Goal: Information Seeking & Learning: Learn about a topic

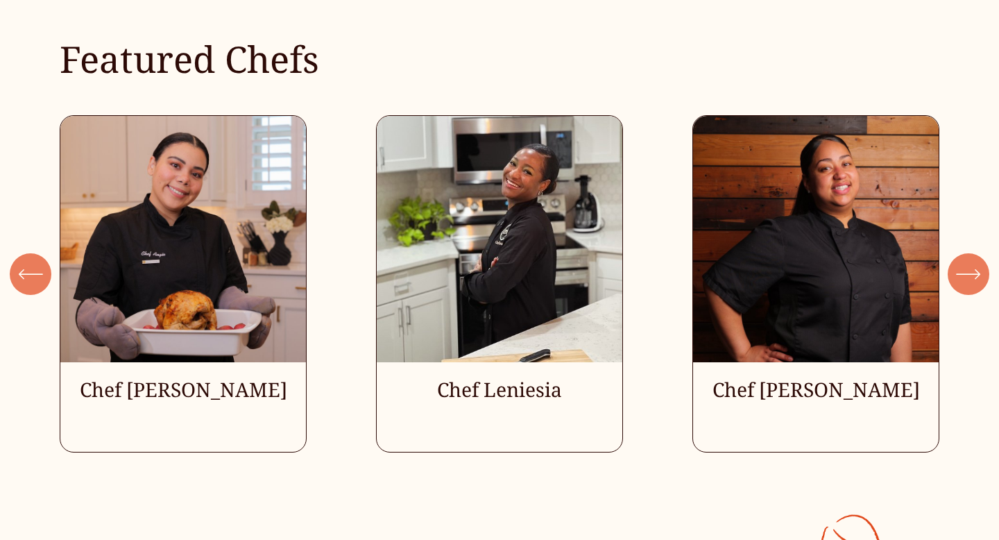
scroll to position [3700, 0]
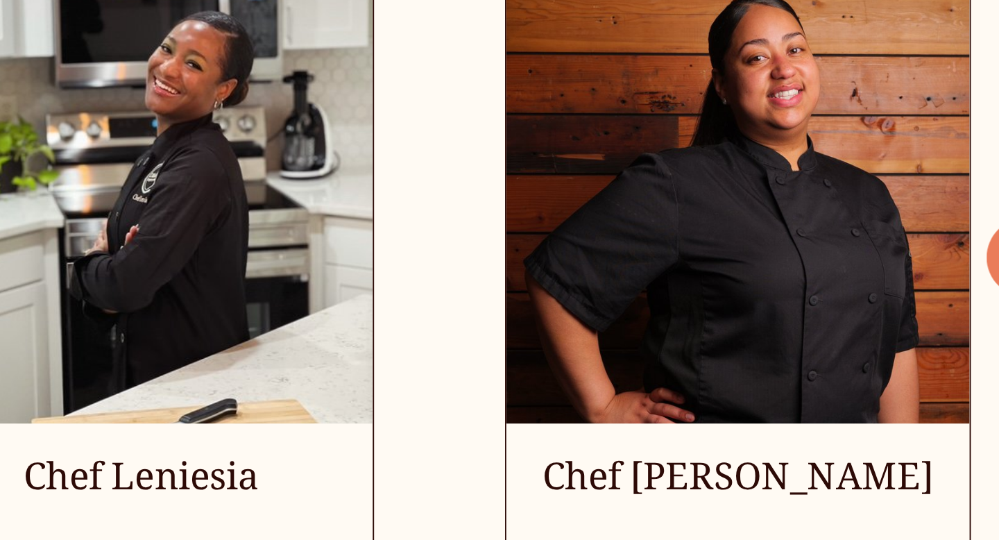
click at [827, 195] on ul "Chef [PERSON_NAME] Chef Leniesia" at bounding box center [499, 284] width 879 height 338
click at [804, 394] on ul "Chef [PERSON_NAME] Chef Leniesia" at bounding box center [499, 284] width 879 height 338
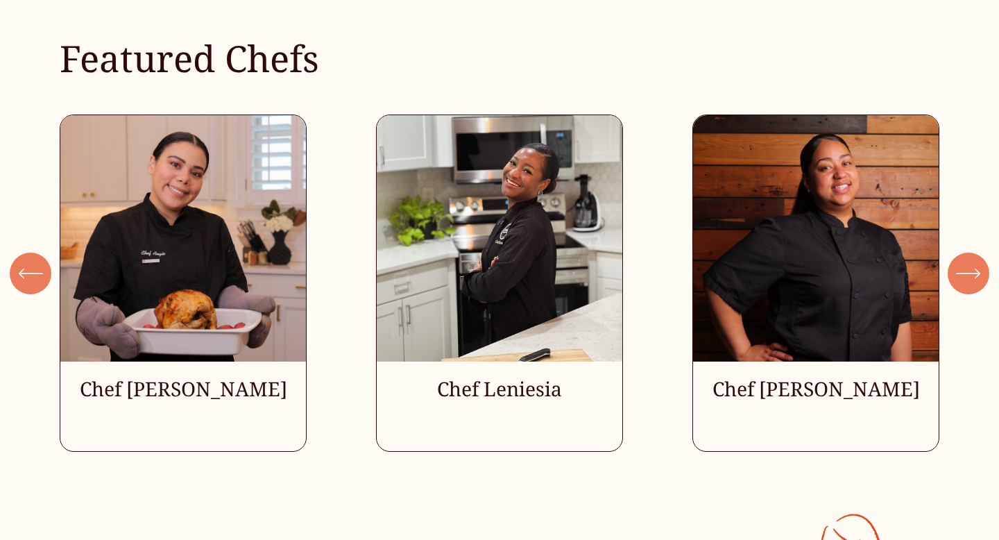
click at [827, 312] on ul "Chef [PERSON_NAME] Chef Leniesia" at bounding box center [499, 284] width 879 height 338
click at [967, 278] on icon "\a \a \a Next\a \a" at bounding box center [968, 273] width 25 height 25
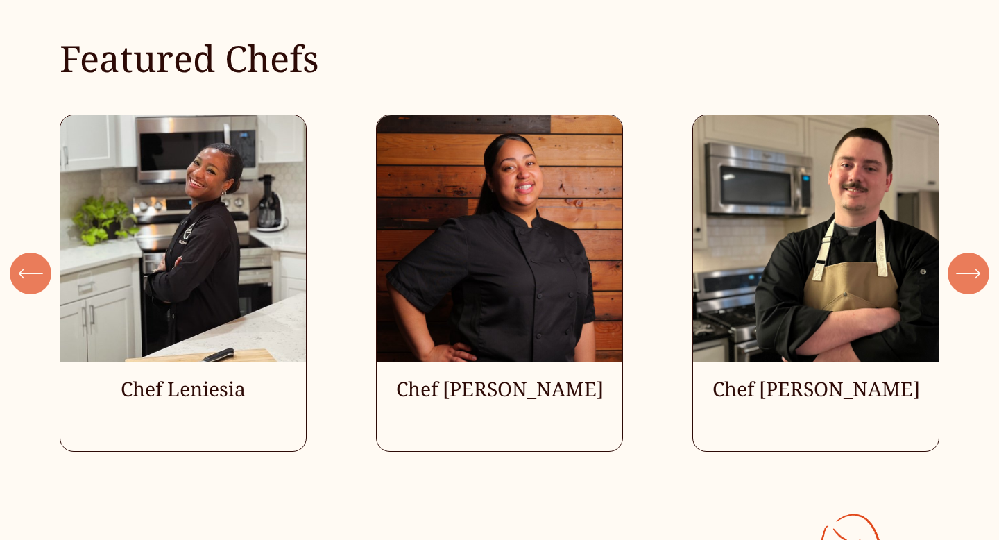
click at [967, 280] on icon "\a \a \a Next\a \a" at bounding box center [968, 273] width 25 height 25
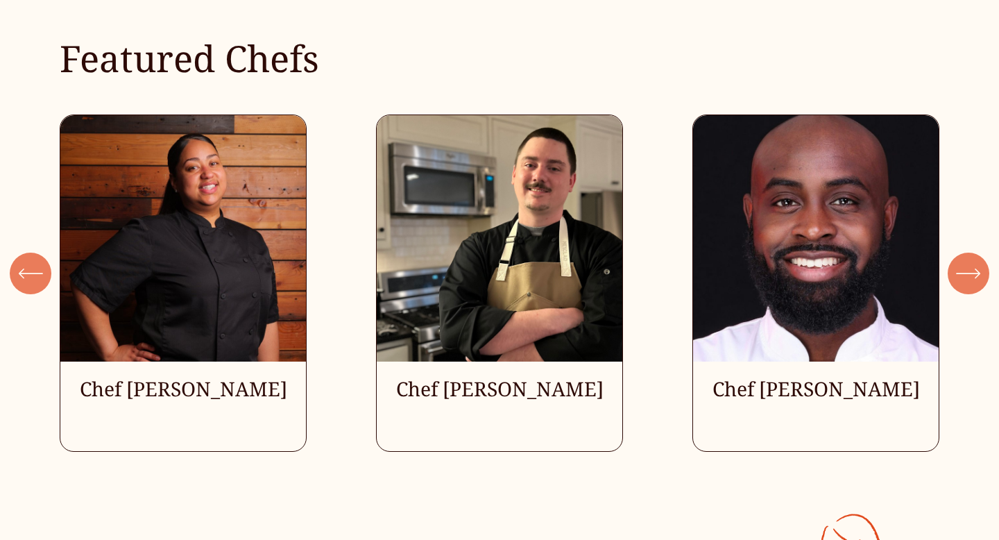
click at [965, 276] on icon "\a \a \a Next\a \a" at bounding box center [968, 273] width 25 height 25
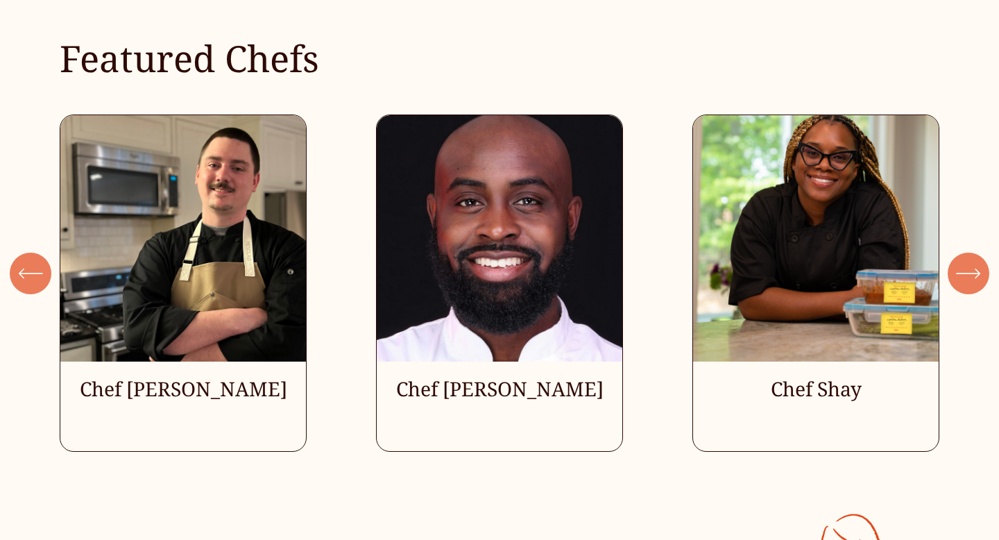
click at [965, 280] on icon "\a \a \a Next\a \a" at bounding box center [968, 273] width 25 height 25
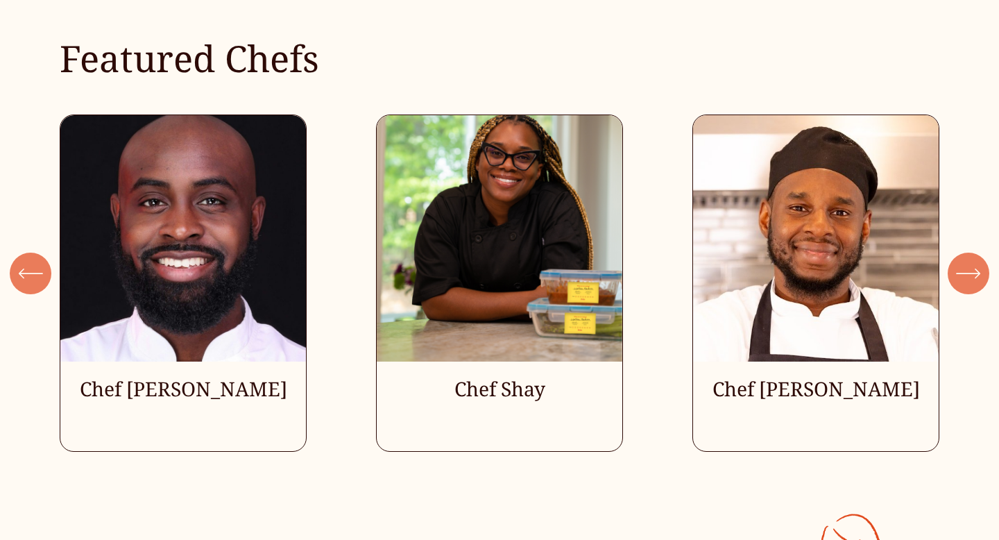
click at [964, 279] on icon "\a \a \a Next\a \a" at bounding box center [968, 273] width 25 height 25
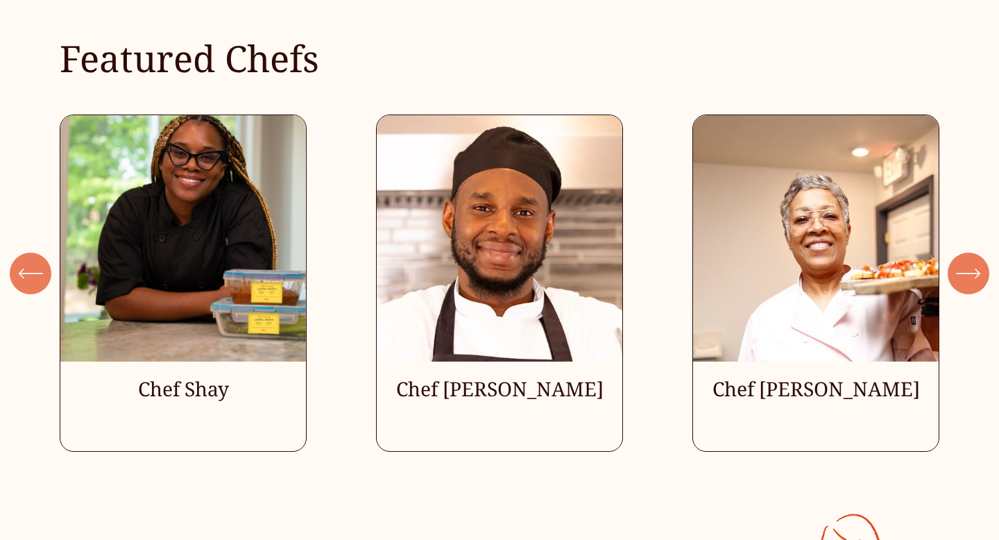
click at [964, 279] on icon "\a \a \a Next\a \a" at bounding box center [968, 273] width 25 height 25
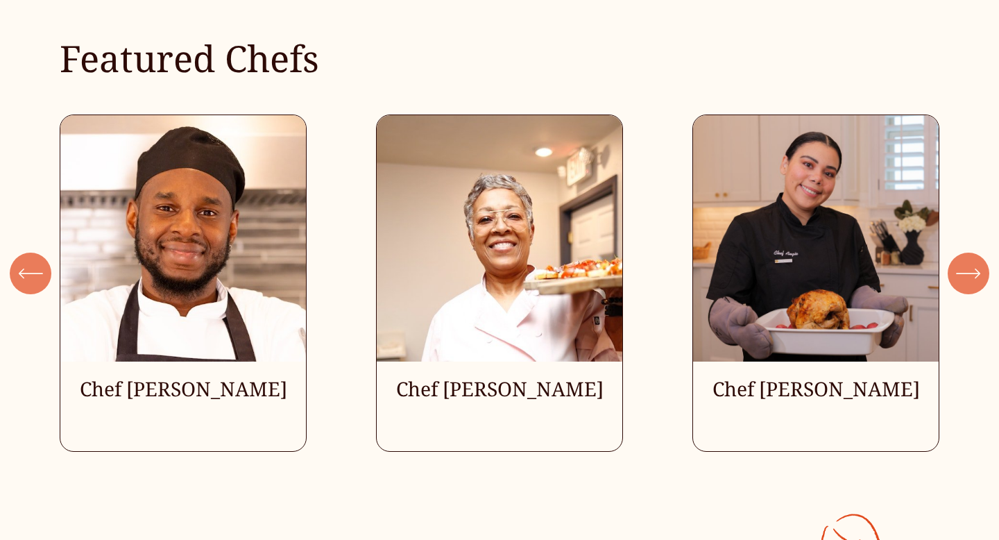
click at [963, 278] on icon "\a \a \a Next\a \a" at bounding box center [968, 273] width 25 height 25
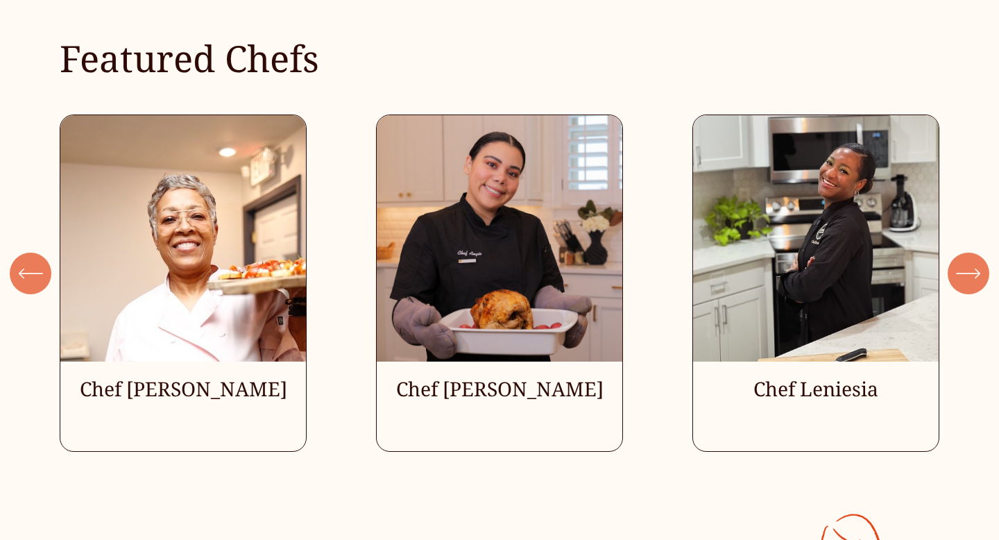
click at [794, 378] on ul "Chef Angie Chef Leniesia" at bounding box center [499, 284] width 879 height 338
click at [811, 219] on ul "Chef Angie Chef Leniesia" at bounding box center [499, 284] width 879 height 338
click at [967, 282] on icon "\a \a \a Next\a \a" at bounding box center [968, 273] width 25 height 25
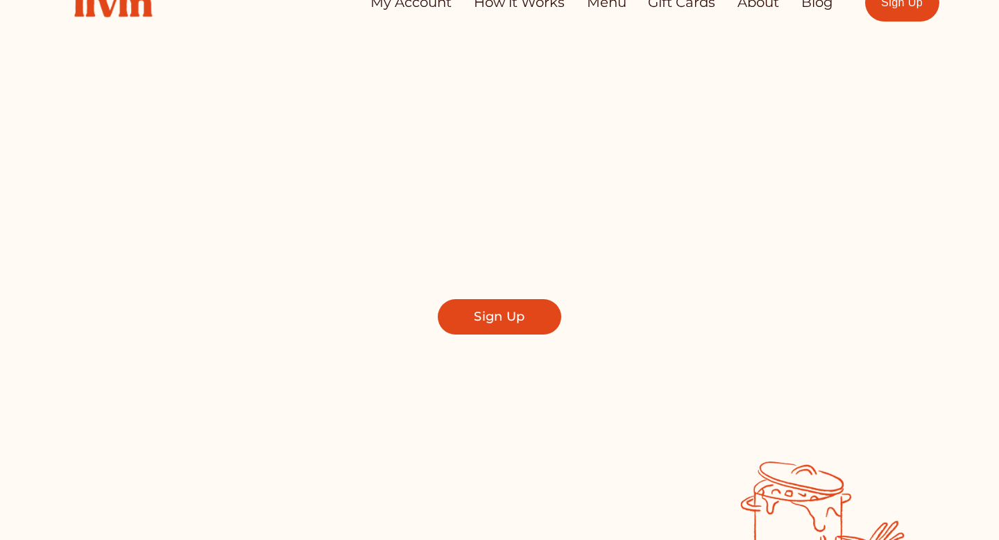
scroll to position [0, 0]
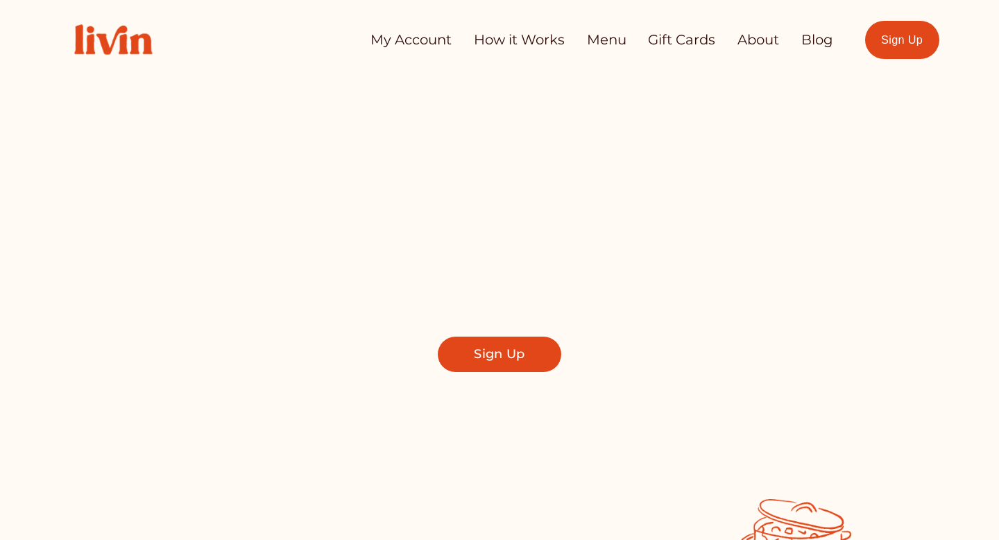
click at [520, 40] on link "How it Works" at bounding box center [519, 39] width 91 height 27
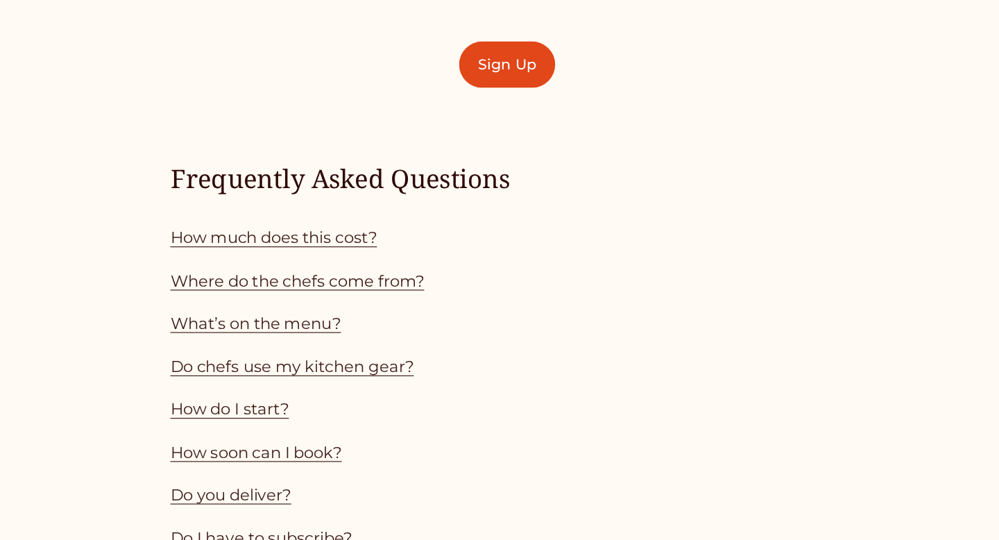
scroll to position [1075, 0]
click at [366, 276] on link "How much does this cost?" at bounding box center [297, 277] width 179 height 17
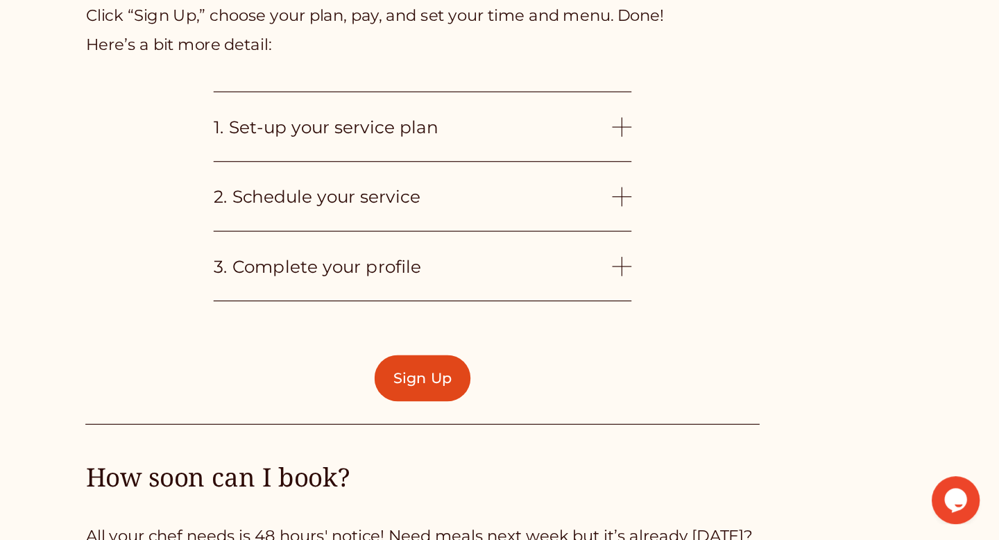
scroll to position [3202, 0]
click at [667, 179] on div at bounding box center [672, 181] width 17 height 17
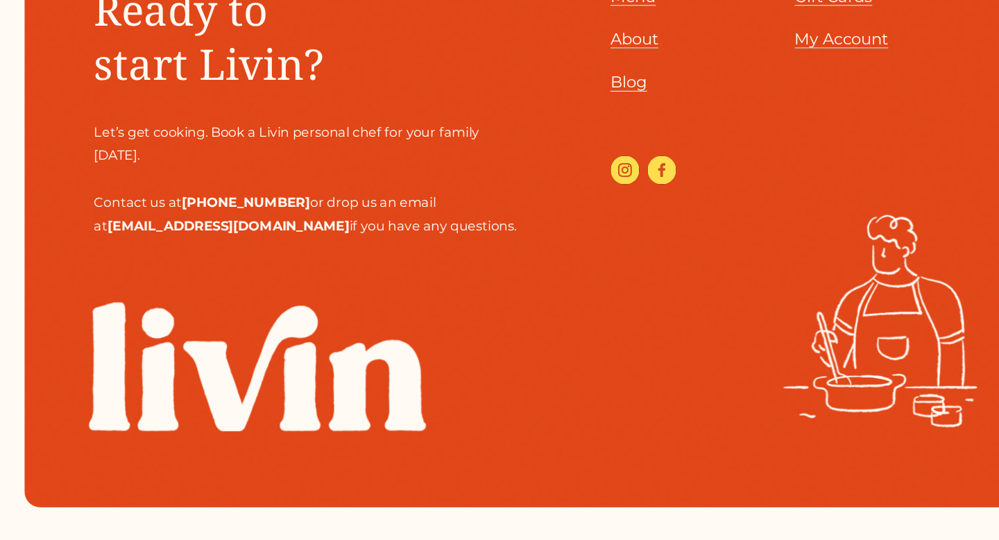
scroll to position [4601, 0]
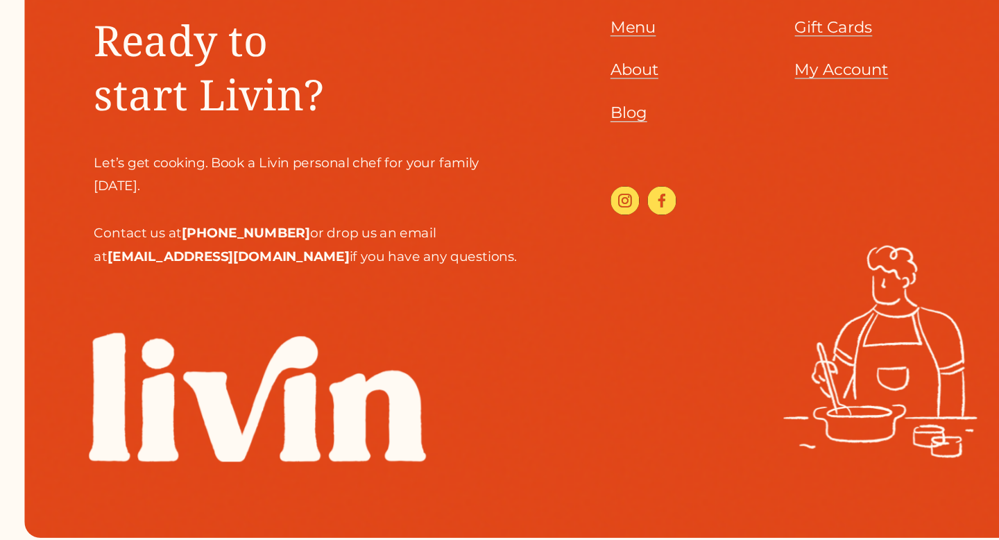
click at [579, 205] on use "Instagram" at bounding box center [580, 210] width 25 height 25
